Goal: Information Seeking & Learning: Find specific fact

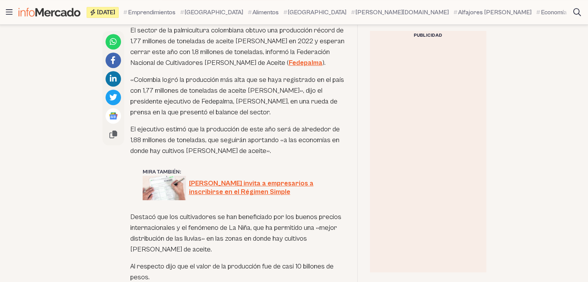
scroll to position [402, 0]
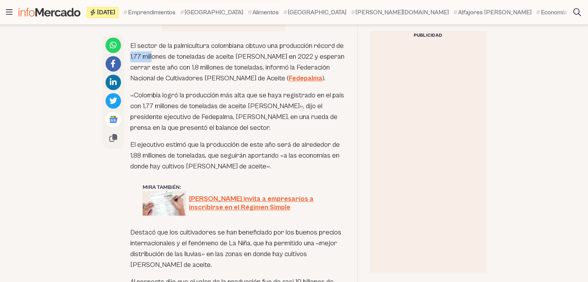
drag, startPoint x: 139, startPoint y: 56, endPoint x: 161, endPoint y: 51, distance: 22.2
click at [161, 51] on p "El sector de la palmicultura colombiana obtuvo una producción récord de 1,77 mi…" at bounding box center [237, 62] width 215 height 43
click at [167, 54] on p "El sector de la palmicultura colombiana obtuvo una producción récord de 1,77 mi…" at bounding box center [237, 62] width 215 height 43
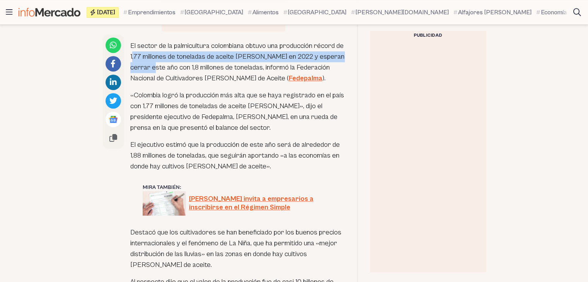
drag, startPoint x: 140, startPoint y: 56, endPoint x: 179, endPoint y: 61, distance: 39.8
click at [179, 61] on p "El sector de la palmicultura colombiana obtuvo una producción récord de 1,77 mi…" at bounding box center [237, 62] width 215 height 43
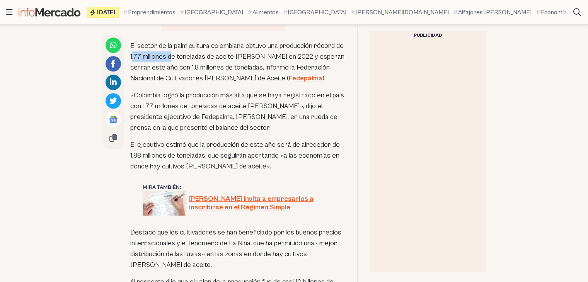
click at [179, 61] on p "El sector de la palmicultura colombiana obtuvo una producción récord de 1,77 mi…" at bounding box center [237, 62] width 215 height 43
drag, startPoint x: 140, startPoint y: 57, endPoint x: 242, endPoint y: 60, distance: 101.7
click at [242, 60] on p "El sector de la palmicultura colombiana obtuvo una producción récord de 1,77 mi…" at bounding box center [237, 62] width 215 height 43
drag, startPoint x: 139, startPoint y: 58, endPoint x: 214, endPoint y: 52, distance: 75.2
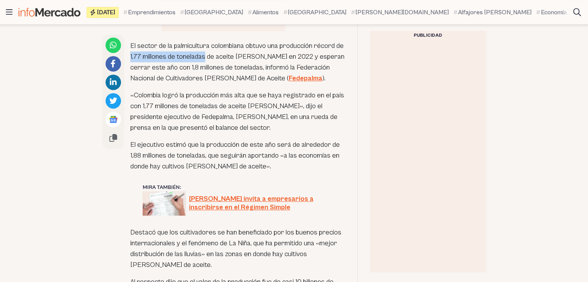
click at [214, 52] on p "El sector de la palmicultura colombiana obtuvo una producción récord de 1,77 mi…" at bounding box center [237, 62] width 215 height 43
copy p "1,77 millones de toneladas"
